Goal: Task Accomplishment & Management: Complete application form

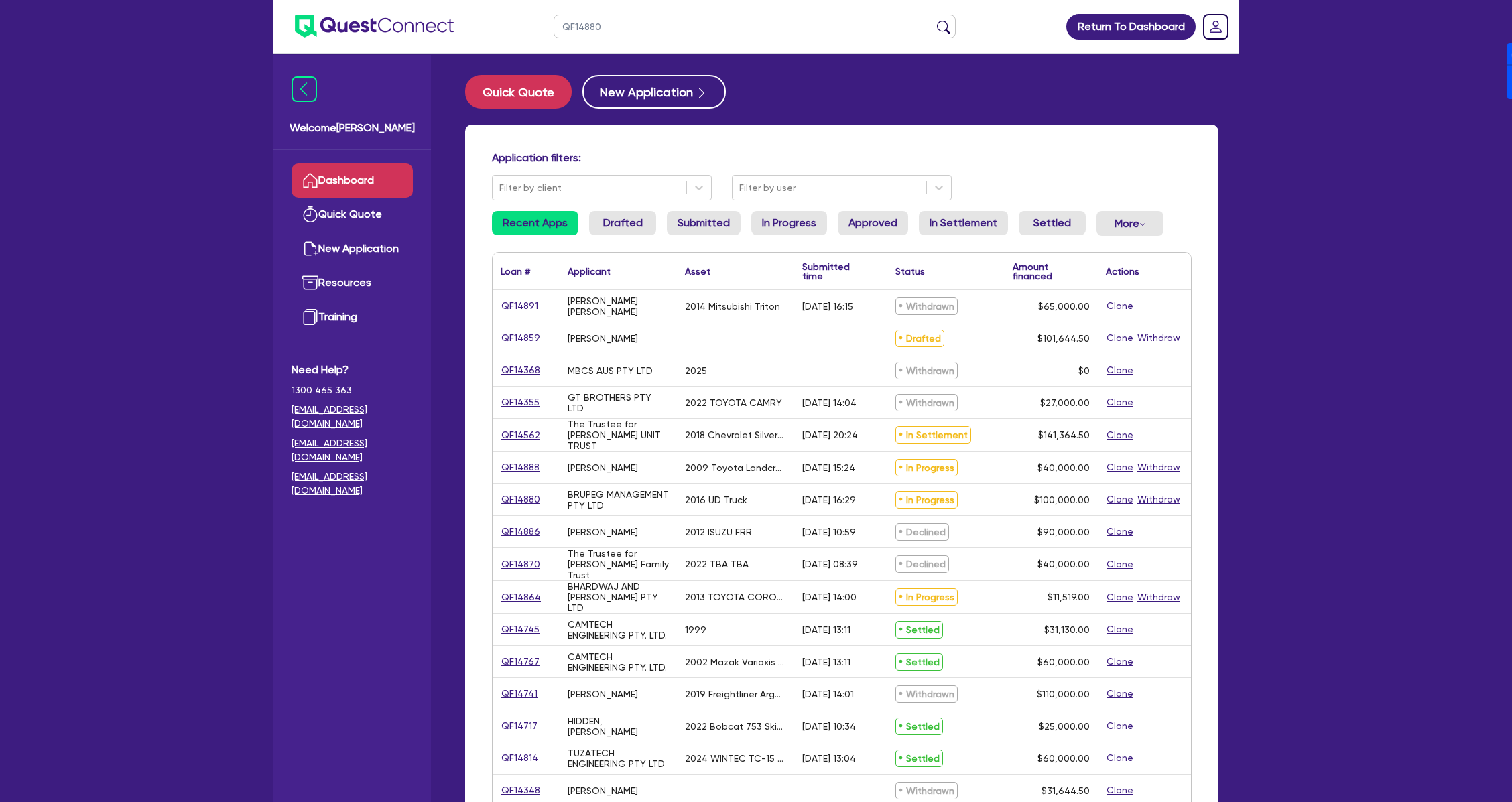
type input "QF14880"
click at [932, 20] on button "submit" at bounding box center [943, 29] width 21 height 19
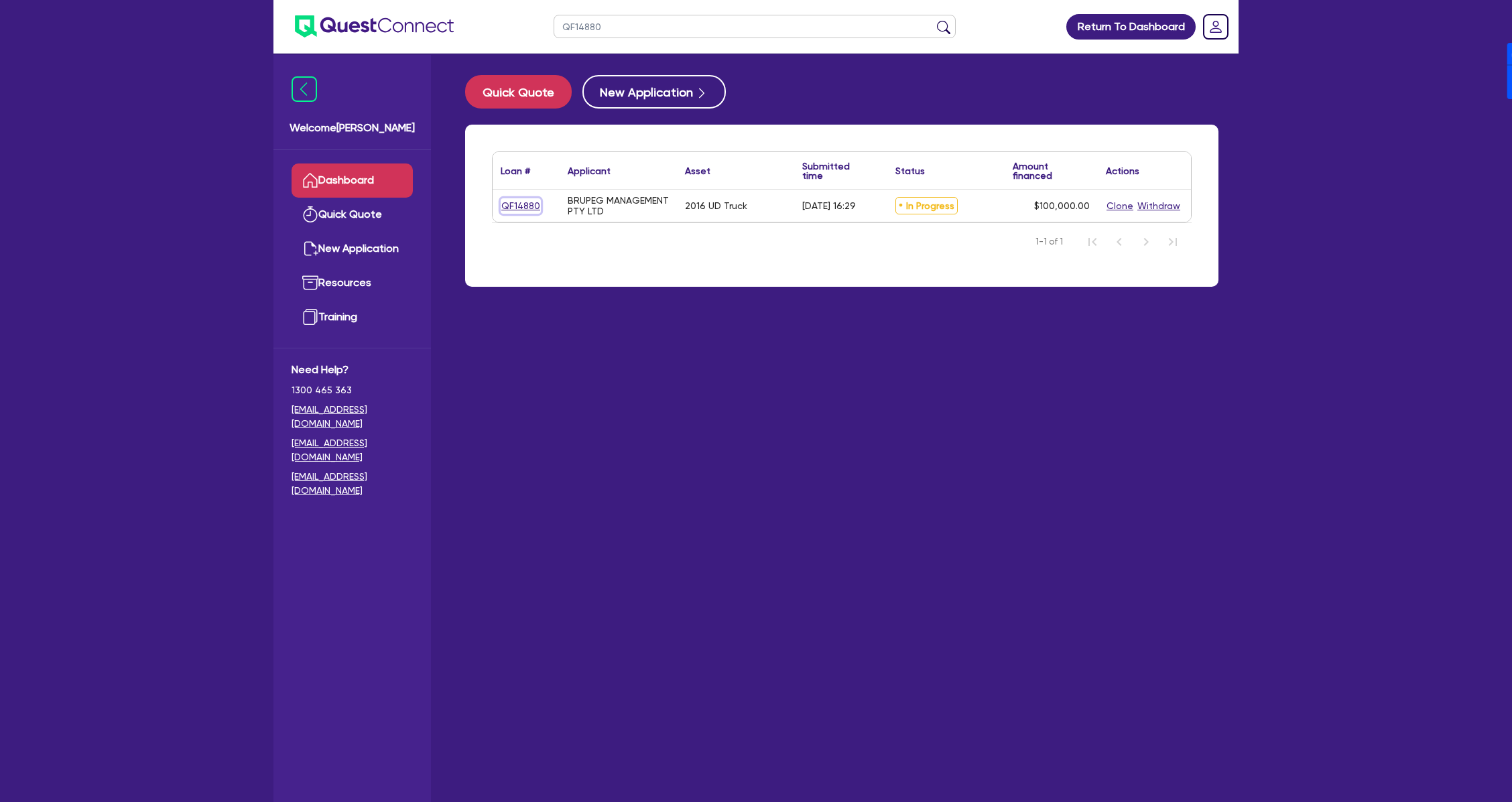
click at [504, 205] on link "QF14880" at bounding box center [520, 205] width 40 height 15
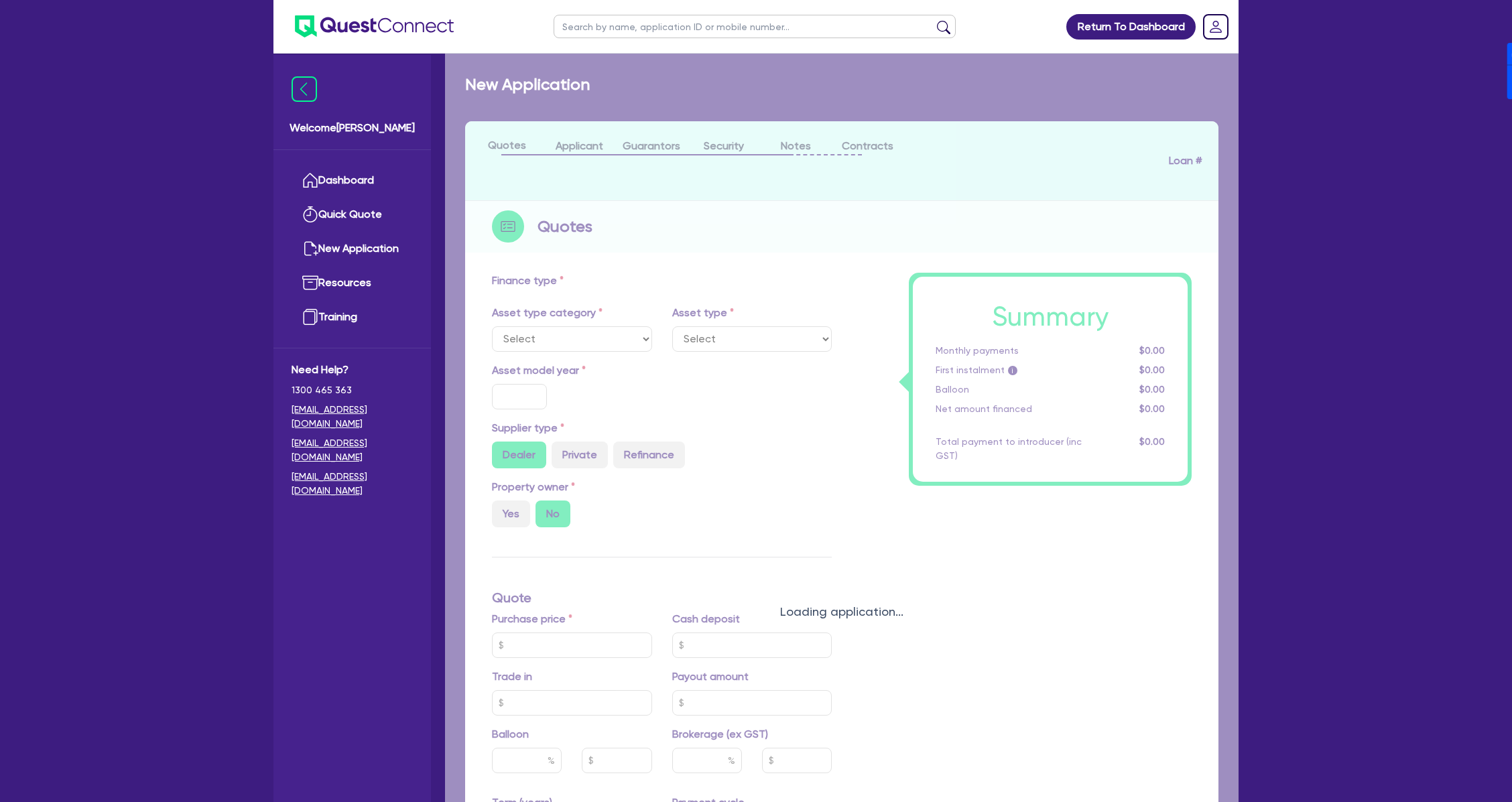
select select "PRIMARY_ASSETS"
type input "2016"
radio input "false"
radio input "true"
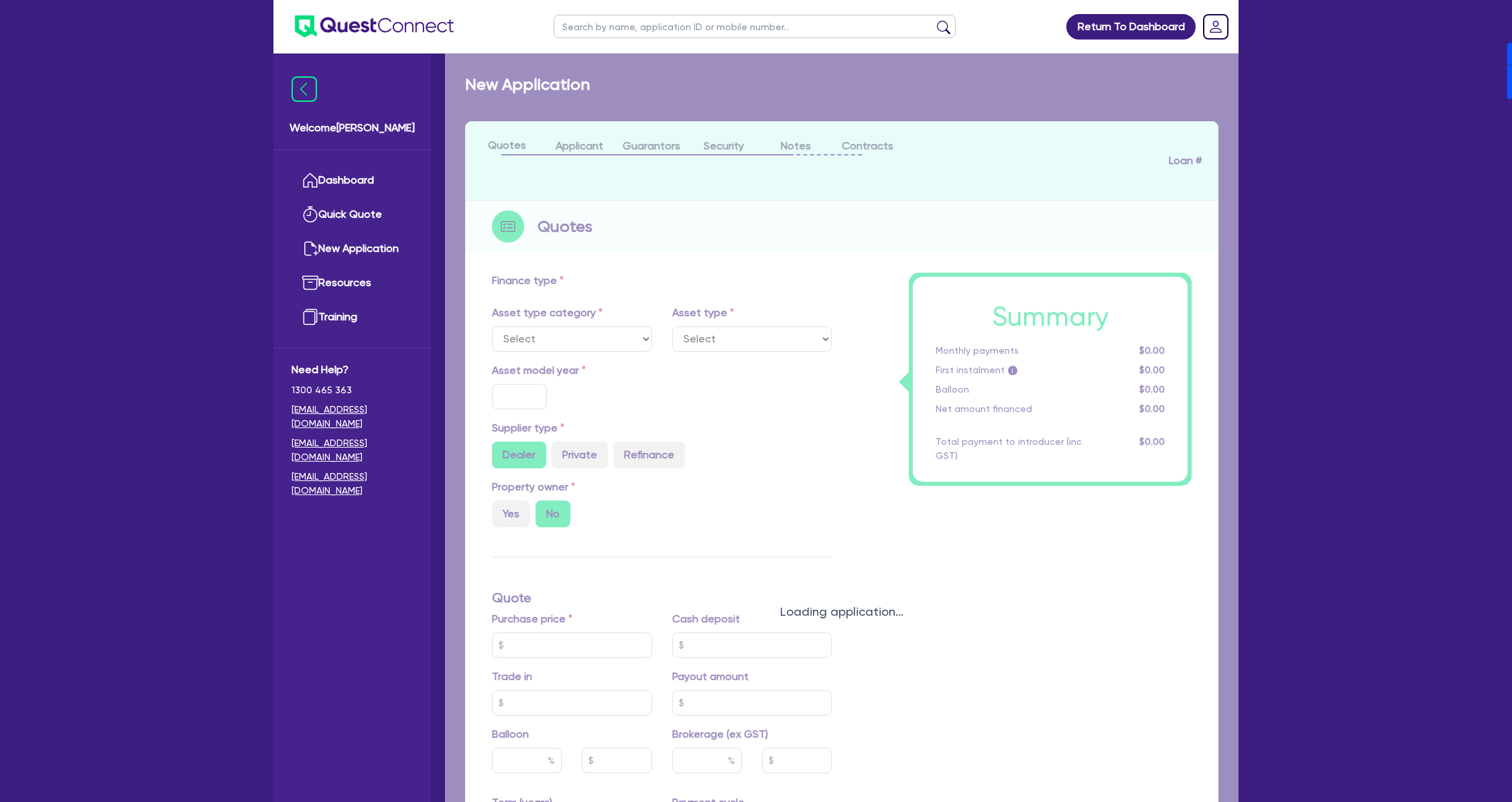
type input "150,000"
type input "50,000"
type input "8"
type input "8,000"
type input "17.95"
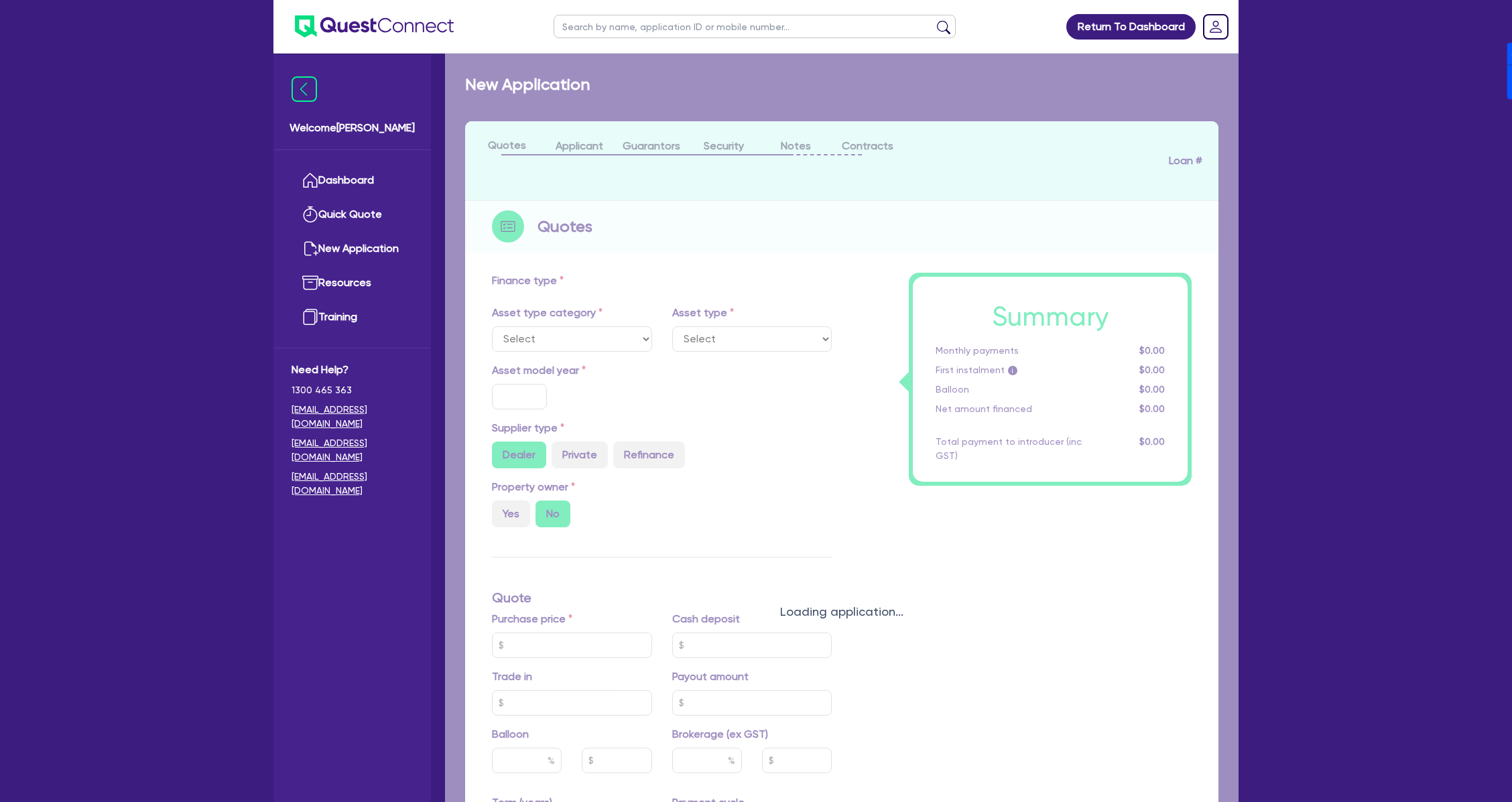
type input "1,200"
select select "HEAVY_TRUCKS"
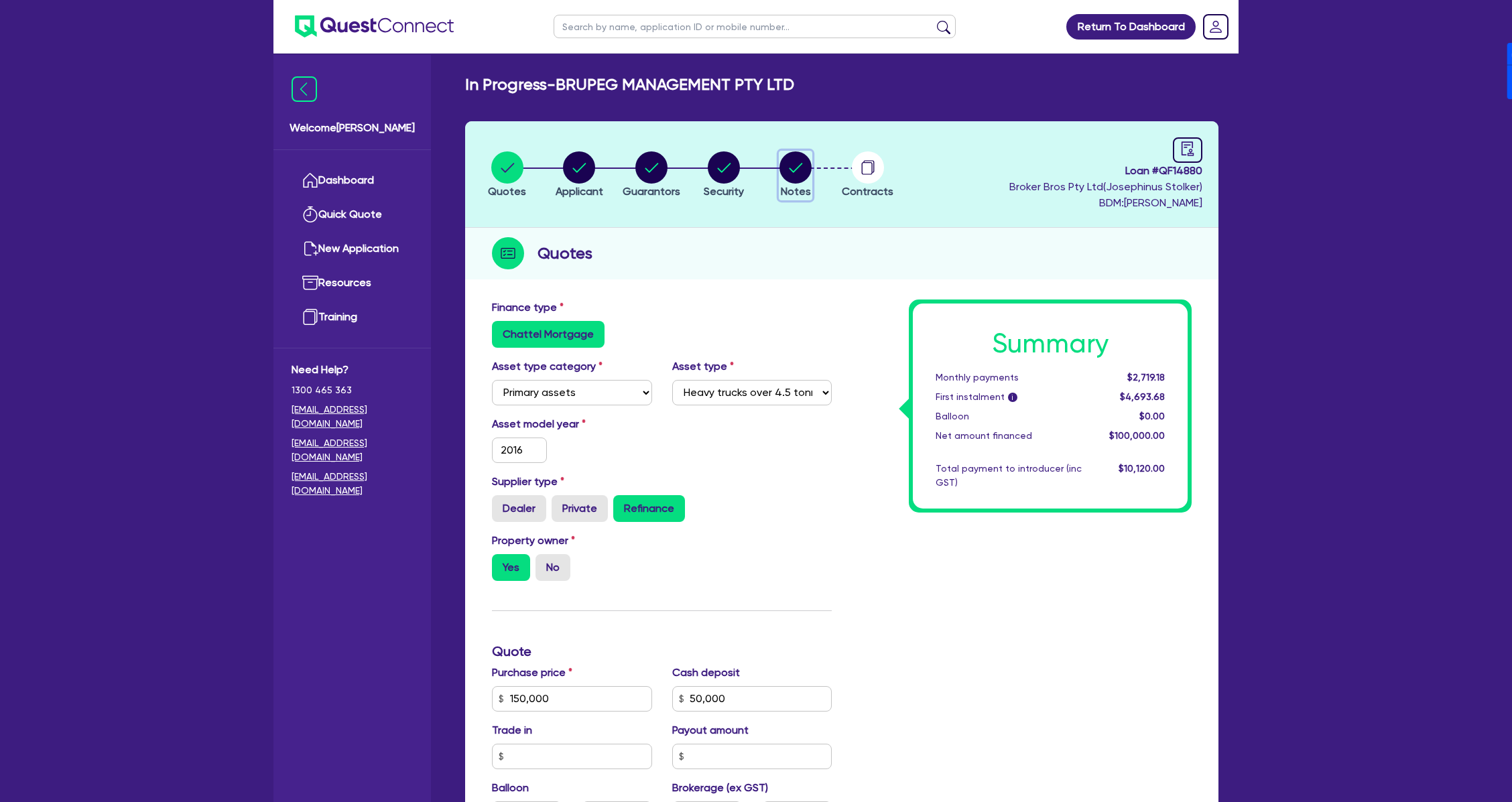
click at [800, 158] on circle "button" at bounding box center [796, 167] width 32 height 32
select select "Quest Finance - Own Book"
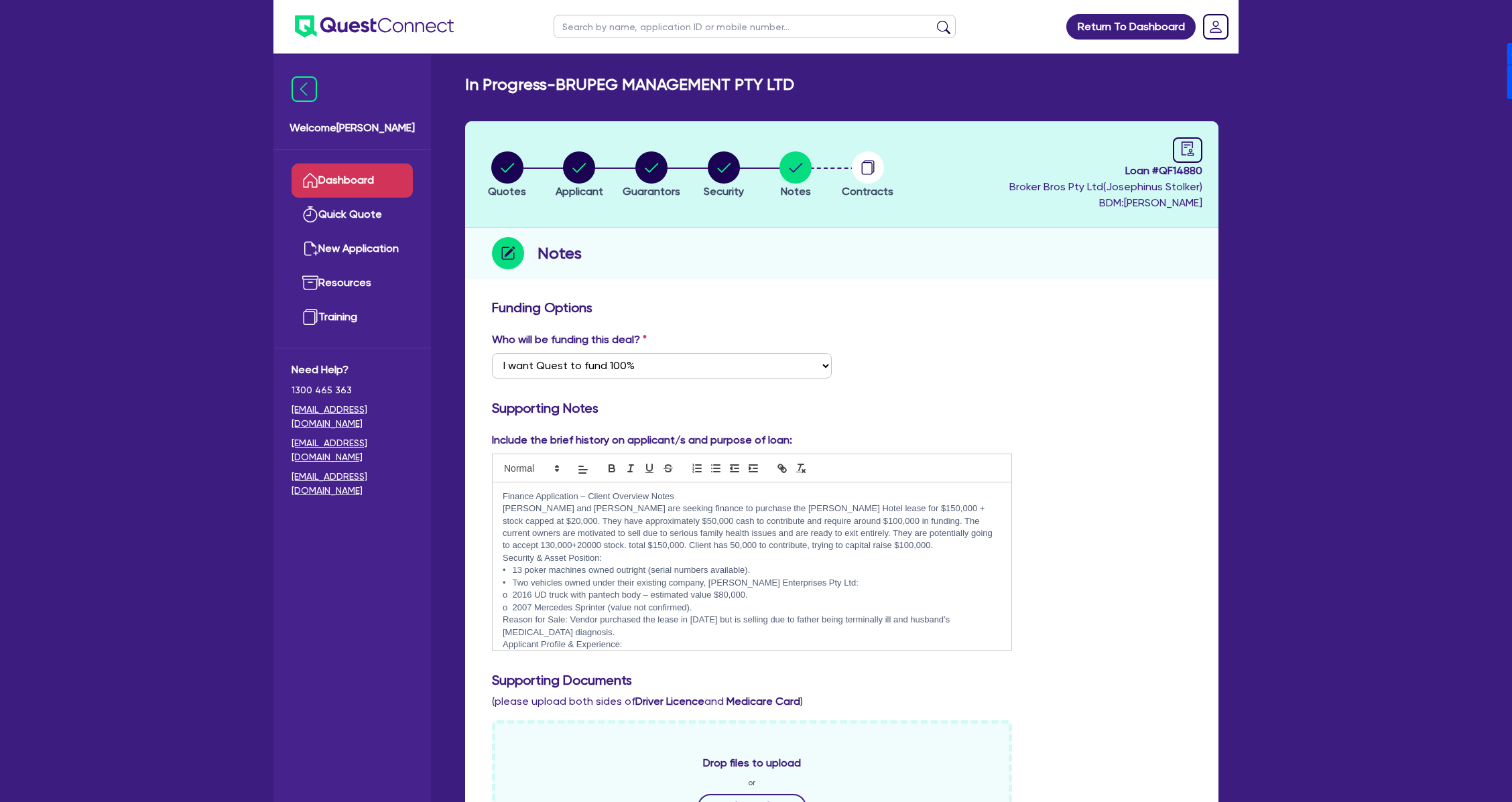
click at [358, 180] on link "Dashboard" at bounding box center [352, 180] width 121 height 34
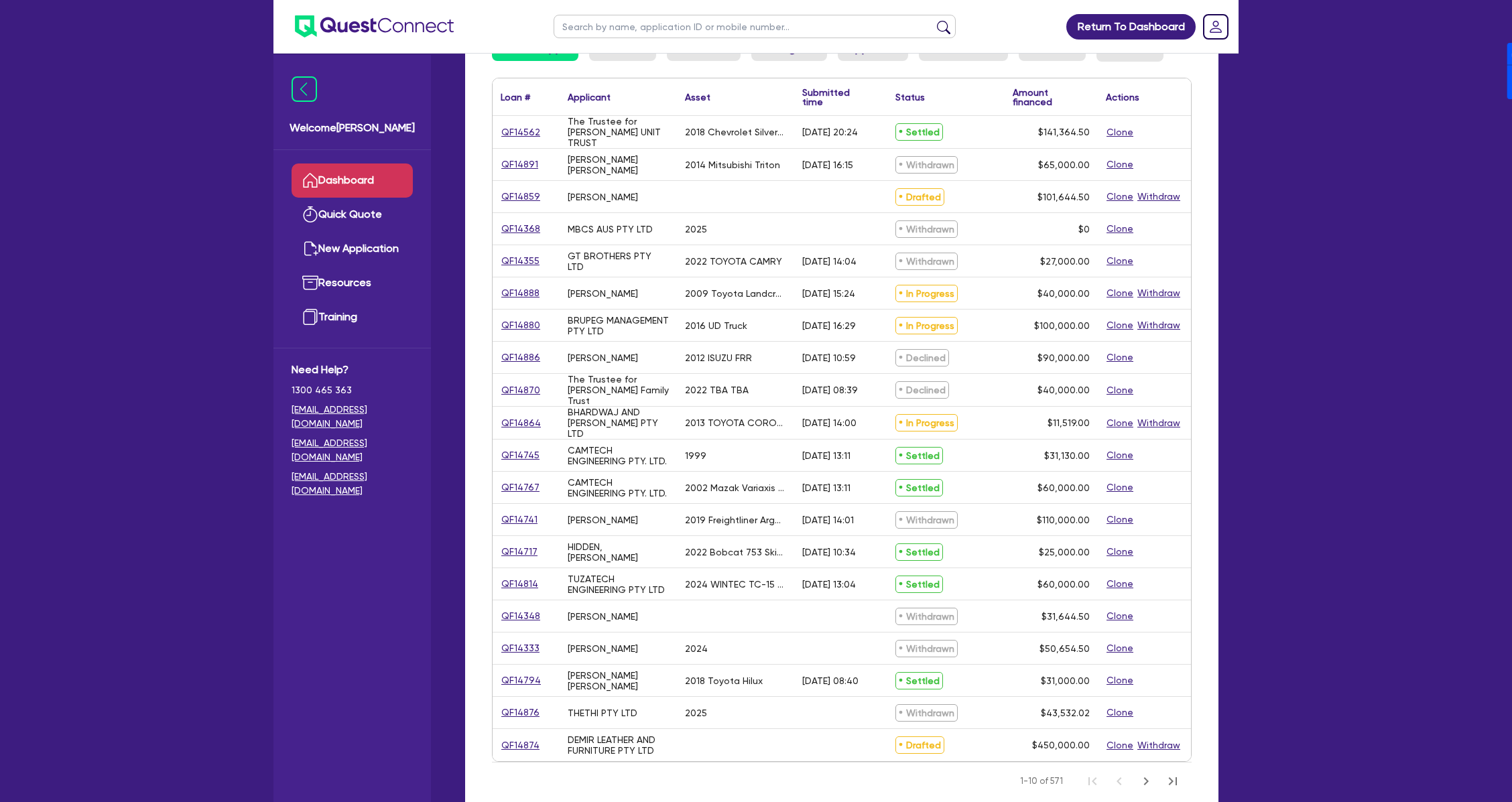
scroll to position [179, 0]
